Goal: Information Seeking & Learning: Learn about a topic

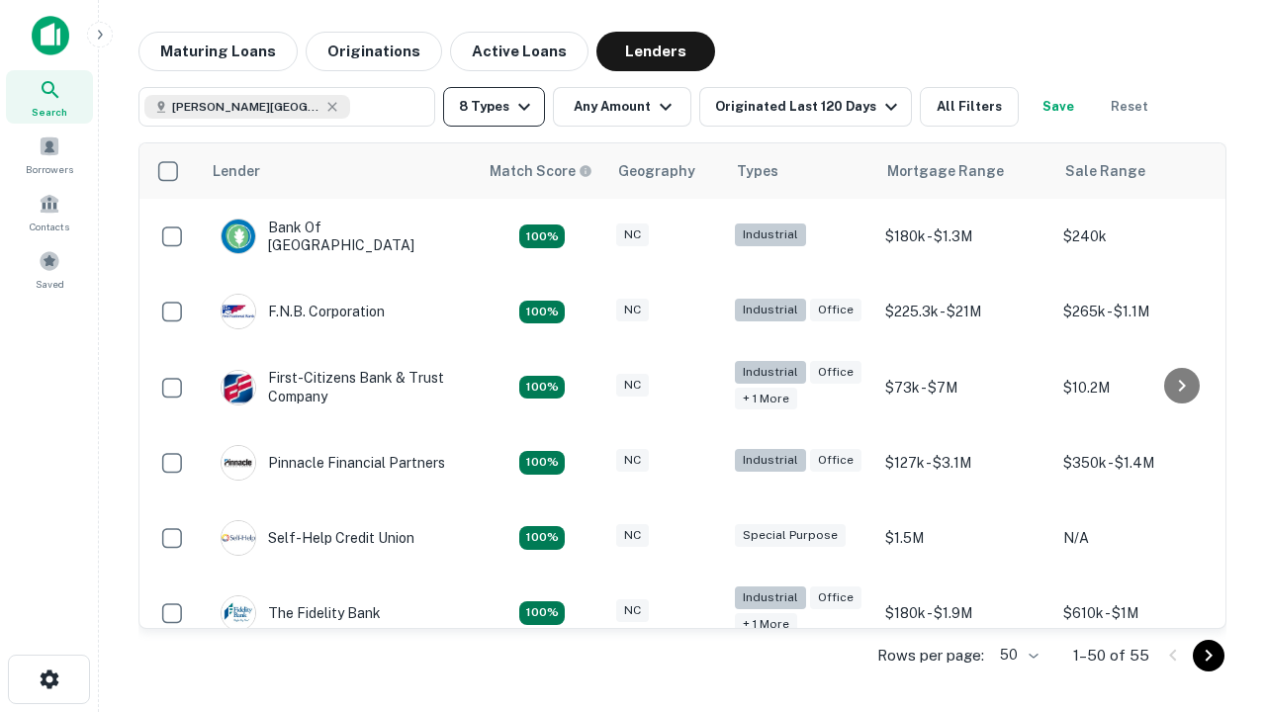
click at [494, 107] on button "8 Types" at bounding box center [494, 107] width 102 height 40
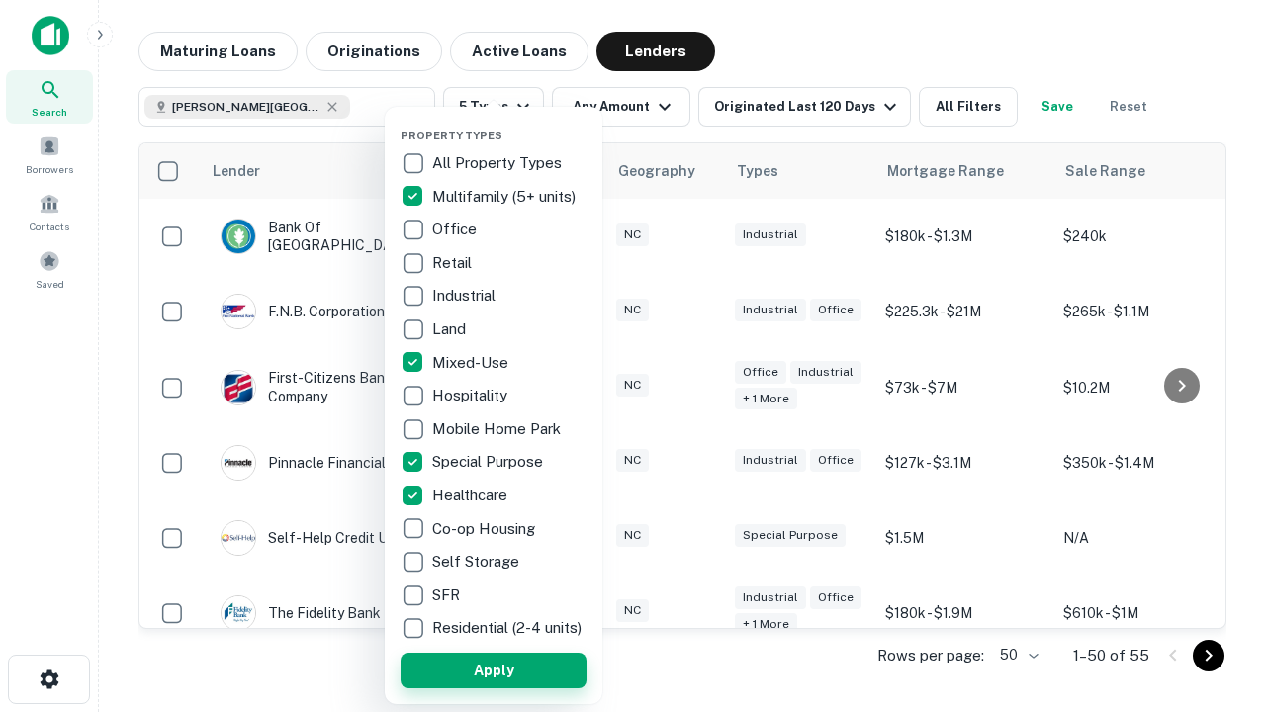
click at [494, 670] on button "Apply" at bounding box center [494, 671] width 186 height 36
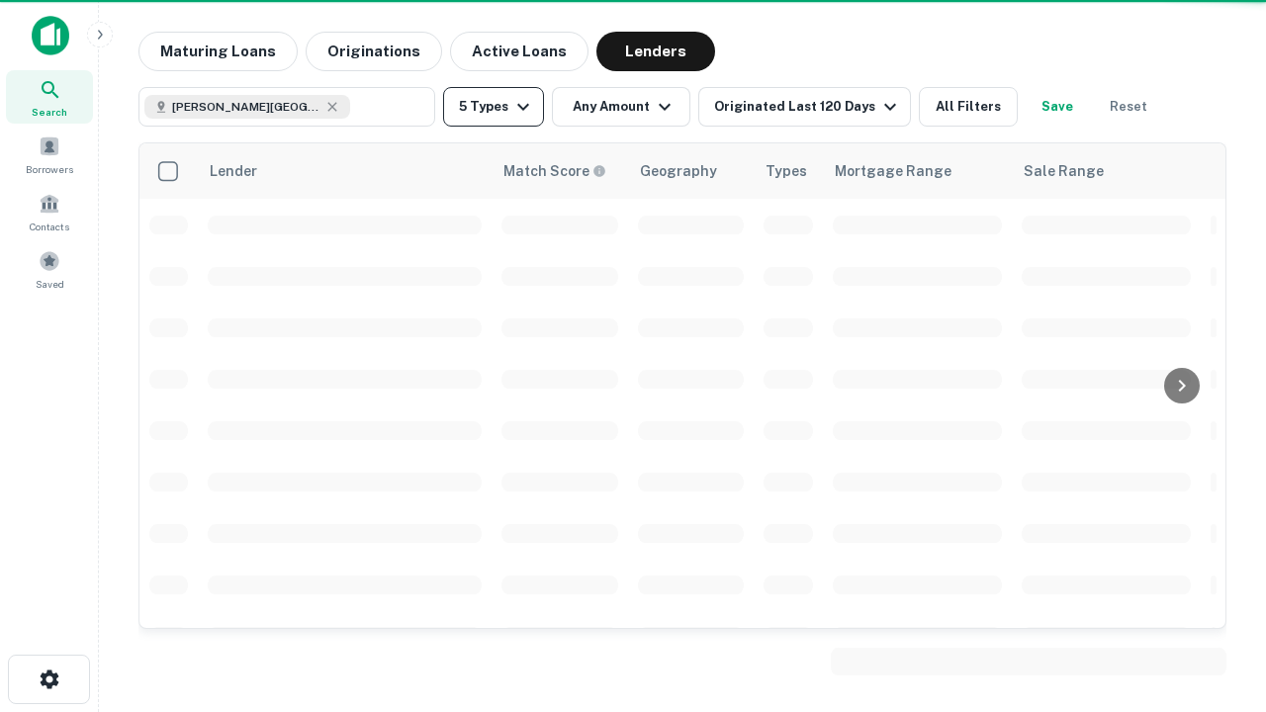
click at [494, 107] on button "5 Types" at bounding box center [493, 107] width 101 height 40
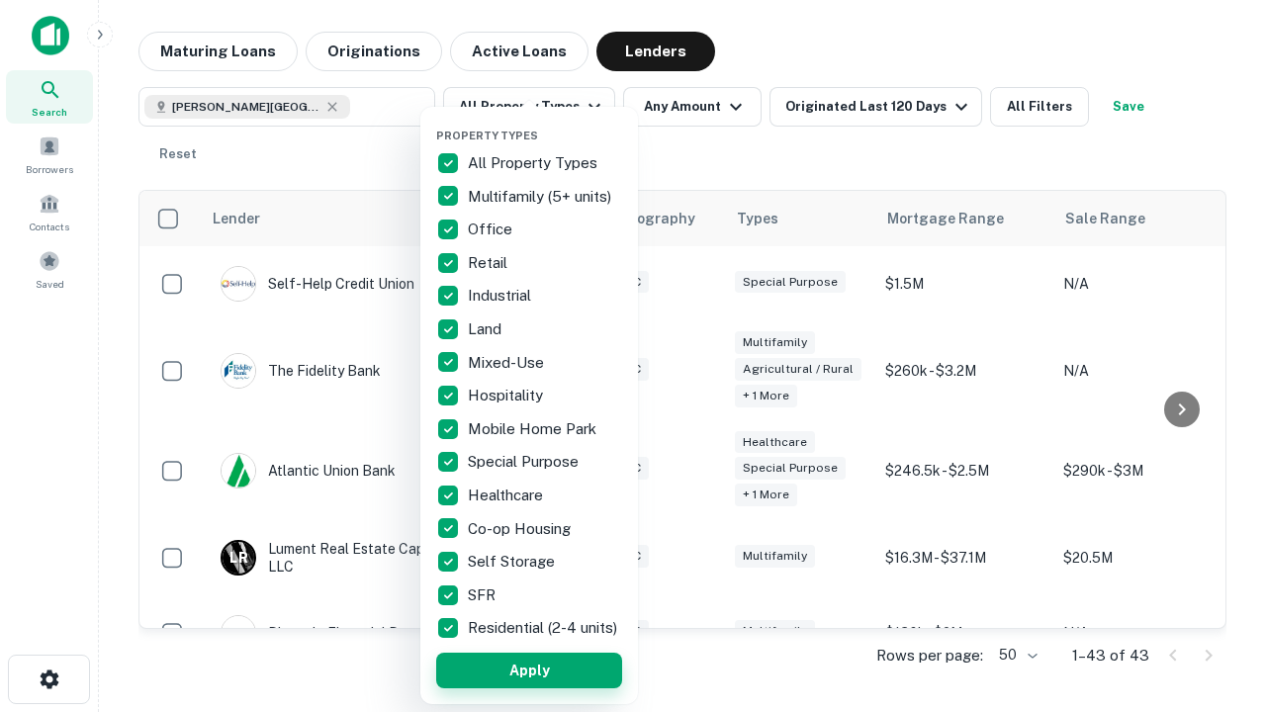
click at [529, 670] on button "Apply" at bounding box center [529, 671] width 186 height 36
